Goal: Information Seeking & Learning: Learn about a topic

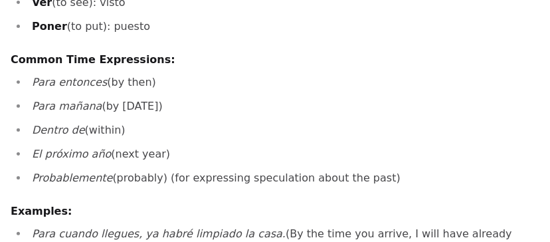
scroll to position [1034, 0]
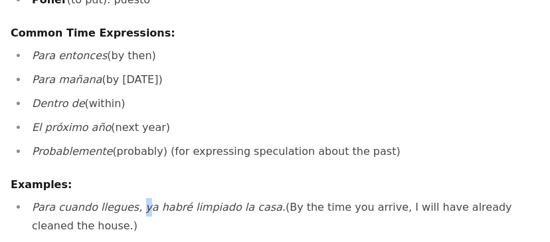
drag, startPoint x: 131, startPoint y: 136, endPoint x: 138, endPoint y: 135, distance: 6.7
click at [138, 201] on em "Para cuando llegues, ya habré limpiado la casa." at bounding box center [159, 207] width 254 height 13
click at [132, 198] on ul "Para cuando llegues, ya habré limpiado la casa. (By the time you arrive, I will…" at bounding box center [275, 240] width 529 height 85
drag, startPoint x: 26, startPoint y: 202, endPoint x: 382, endPoint y: 216, distance: 356.4
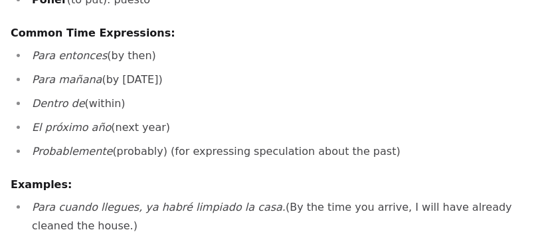
drag, startPoint x: 27, startPoint y: 203, endPoint x: 386, endPoint y: 199, distance: 359.5
click at [386, 199] on ul "Para cuando llegues, ya habré limpiado la casa. (By the time you arrive, I will…" at bounding box center [275, 240] width 529 height 85
copy li "Habrán salido antes de la tormenta. (They will have left before the storm.)"
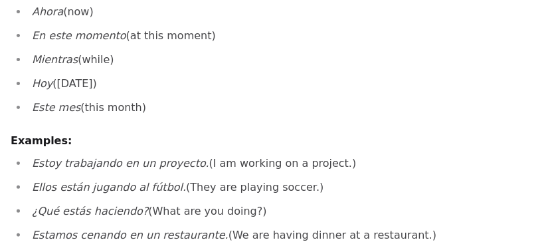
scroll to position [1034, 0]
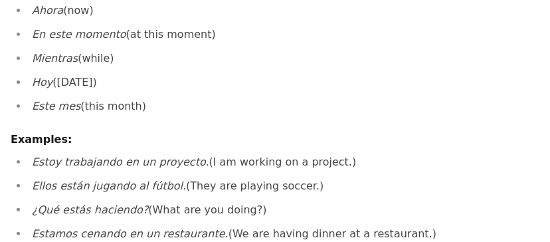
drag, startPoint x: 33, startPoint y: 140, endPoint x: 251, endPoint y: 133, distance: 218.0
click at [251, 201] on li "¿Qué estás haciendo? (What are you doing?)" at bounding box center [284, 210] width 512 height 19
copy li "¿Qué estás haciendo? (What are you doing?)"
drag, startPoint x: 31, startPoint y: 84, endPoint x: 334, endPoint y: 86, distance: 303.0
click at [334, 153] on li "Estoy trabajando en un proyecto. (I am working on a project.)" at bounding box center [284, 162] width 512 height 19
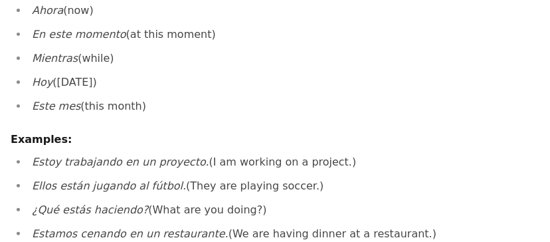
copy li "Estoy trabajando en un proyecto. (I am working on a project.)"
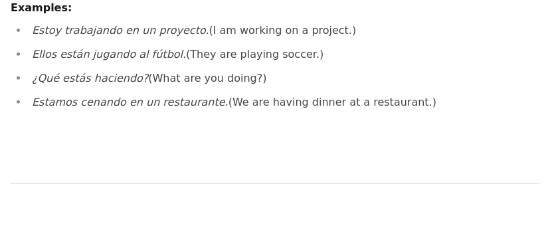
scroll to position [1167, 0]
